Goal: Task Accomplishment & Management: Manage account settings

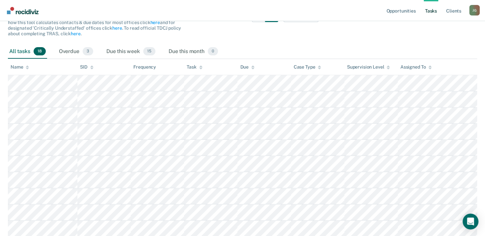
scroll to position [84, 0]
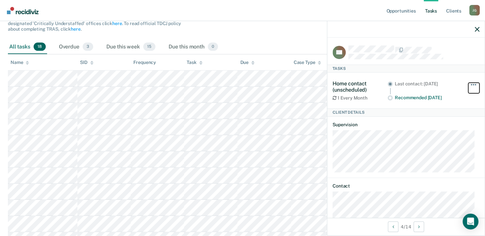
click at [473, 84] on span "button" at bounding box center [473, 84] width 1 height 1
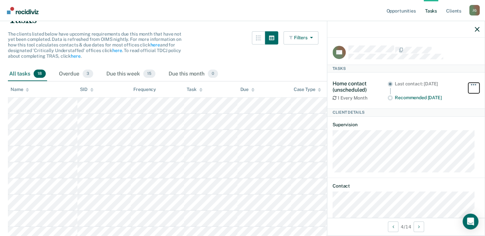
click at [473, 84] on span "button" at bounding box center [473, 84] width 1 height 1
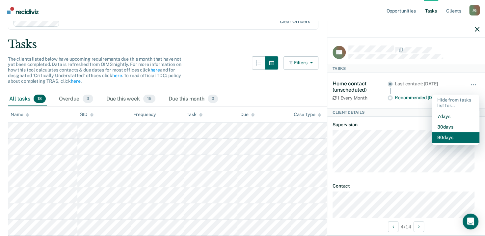
scroll to position [0, 0]
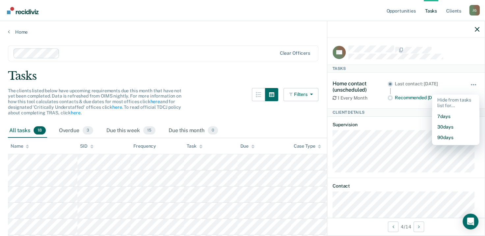
click at [216, 96] on div "The clients listed below have upcoming requirements due this month that have no…" at bounding box center [163, 106] width 310 height 36
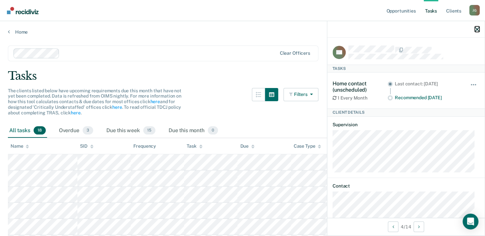
click at [477, 31] on icon "button" at bounding box center [477, 29] width 5 height 5
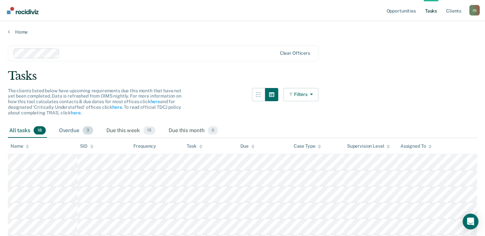
click at [76, 129] on div "Overdue 3" at bounding box center [76, 130] width 37 height 14
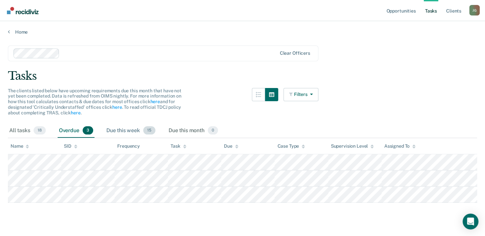
click at [116, 129] on div "Due this week 15" at bounding box center [131, 130] width 52 height 14
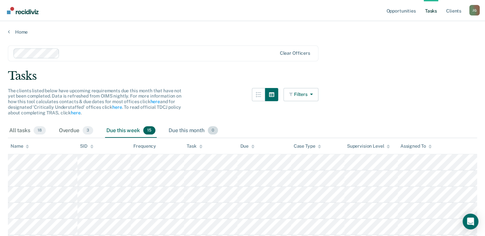
click at [184, 128] on div "Due this month 0" at bounding box center [193, 130] width 52 height 14
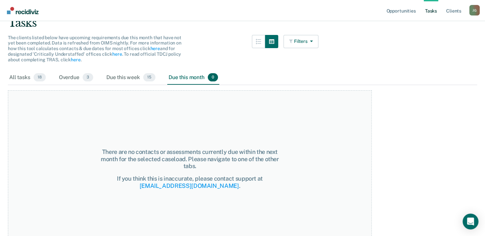
scroll to position [53, 0]
click at [140, 82] on div "Due this week 15" at bounding box center [131, 78] width 52 height 14
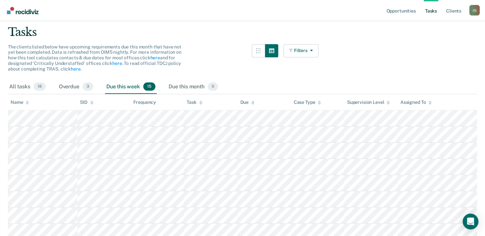
scroll to position [0, 0]
